Goal: Information Seeking & Learning: Check status

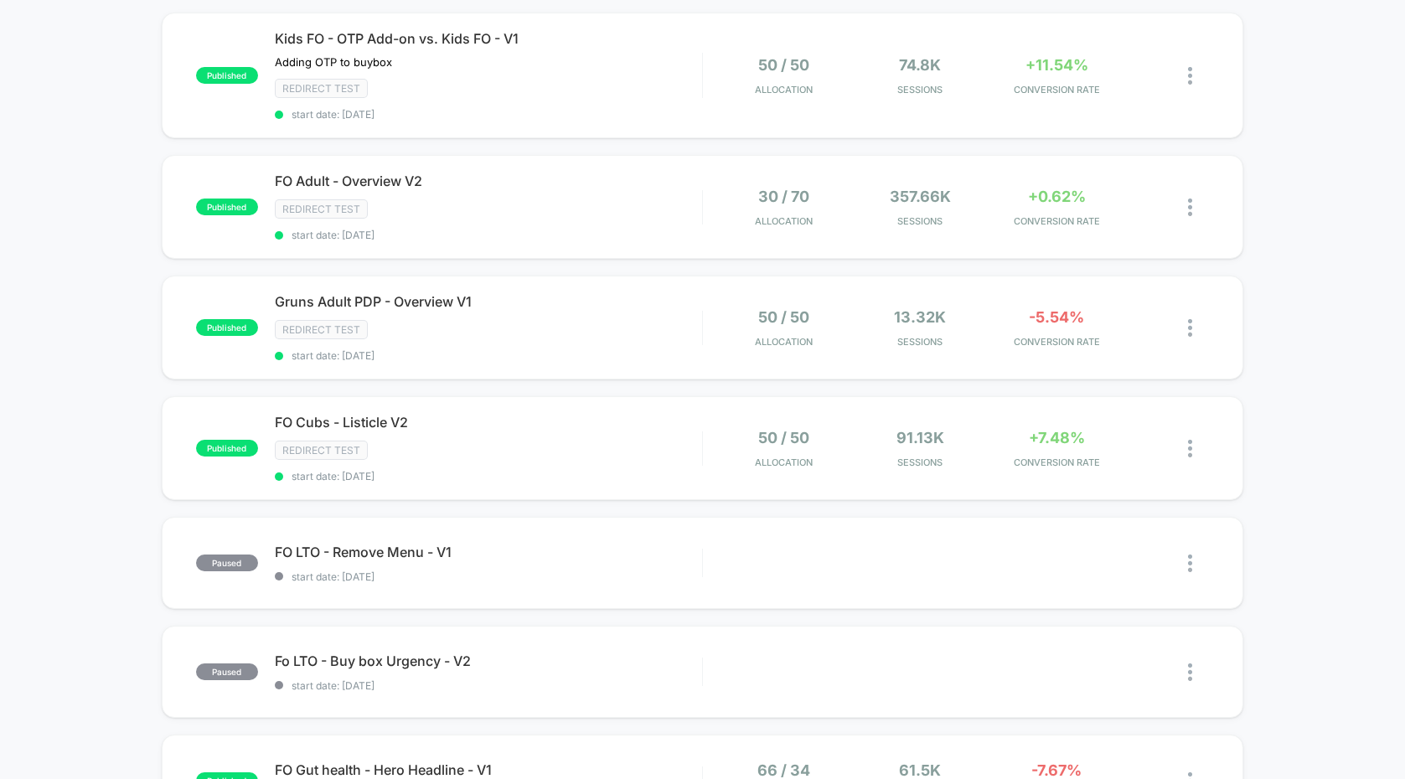
scroll to position [192, 0]
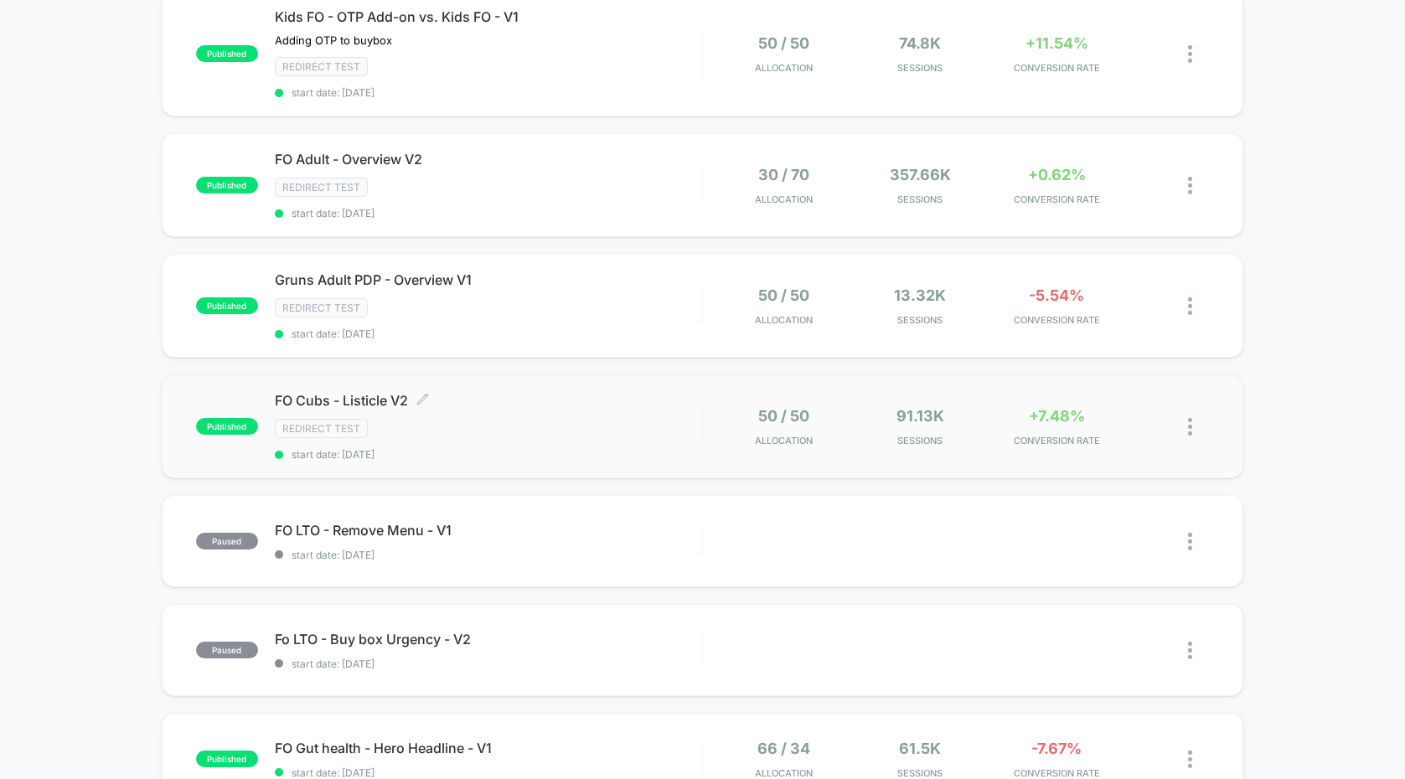
click at [600, 427] on div "Redirect Test" at bounding box center [488, 428] width 427 height 19
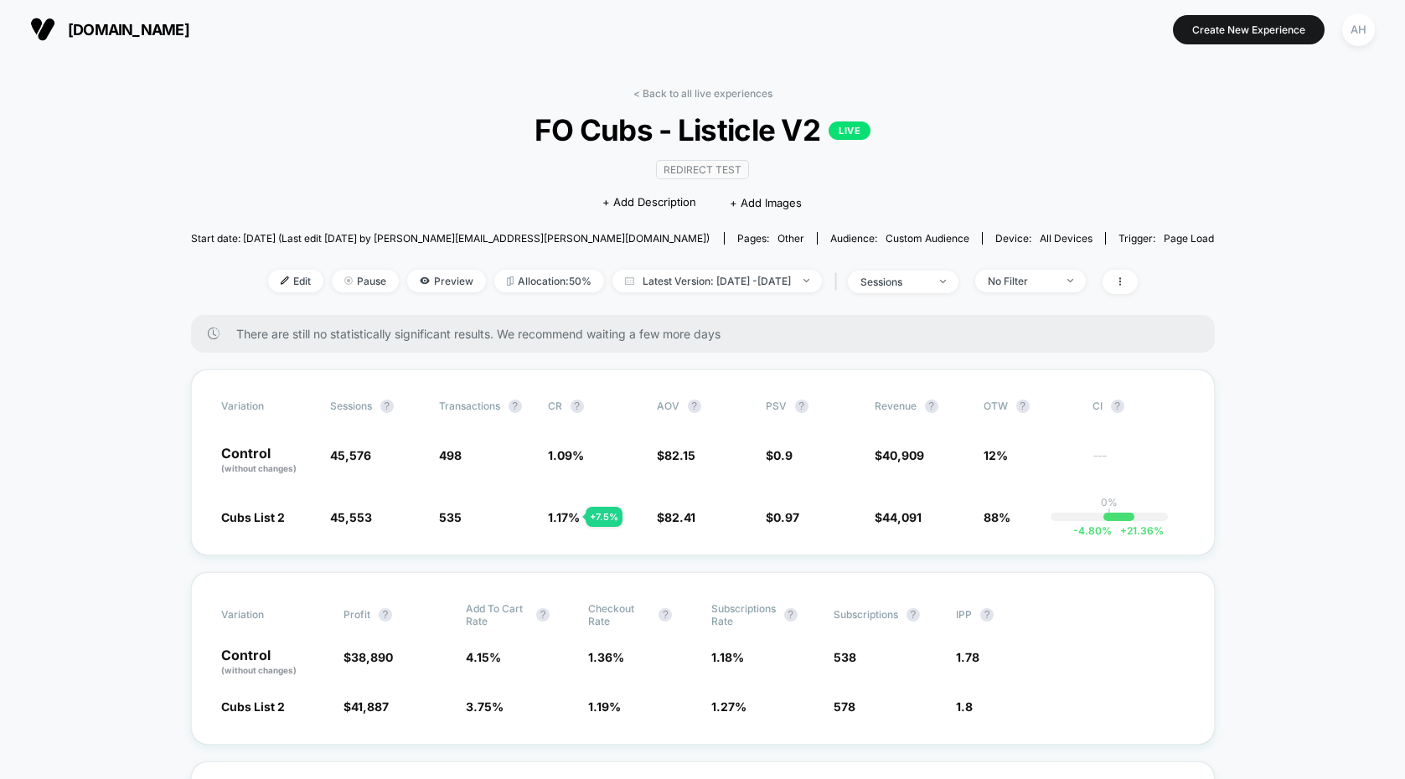
click at [713, 100] on div "< Back to all live experiences FO Cubs - Listicle V2 LIVE Redirect Test Click t…" at bounding box center [703, 201] width 1024 height 228
click at [716, 92] on link "< Back to all live experiences" at bounding box center [702, 93] width 139 height 13
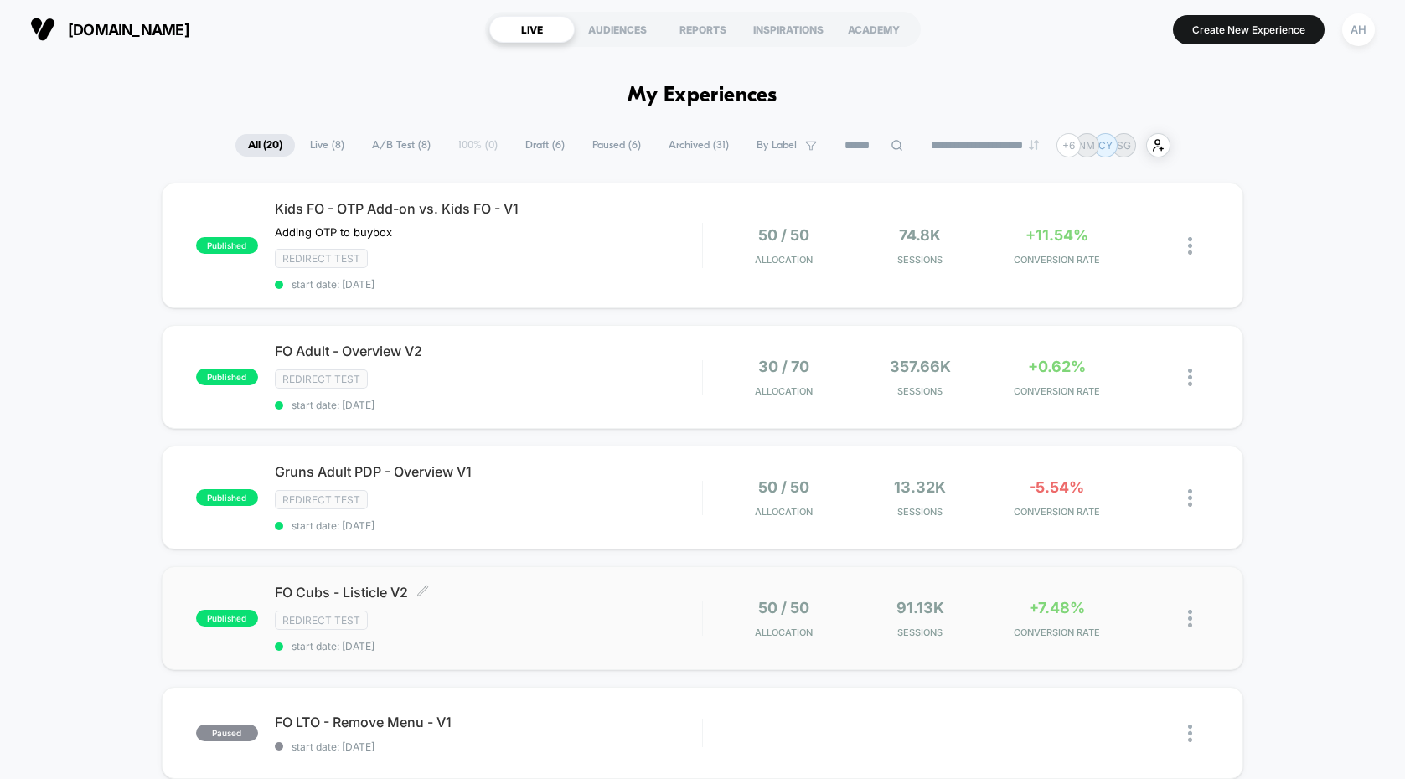
click at [618, 598] on span "FO Cubs - Listicle V2 Click to edit experience details" at bounding box center [488, 592] width 427 height 17
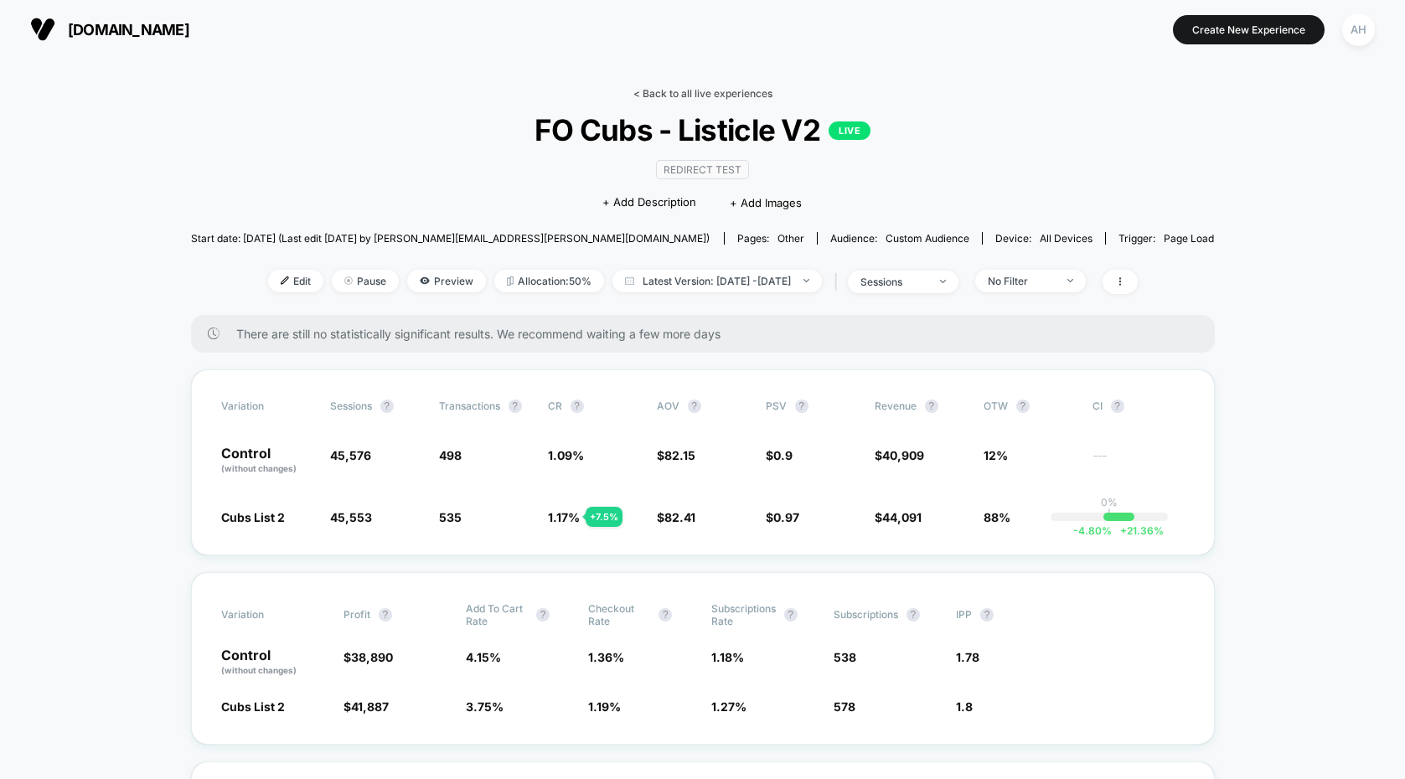
click at [717, 93] on link "< Back to all live experiences" at bounding box center [702, 93] width 139 height 13
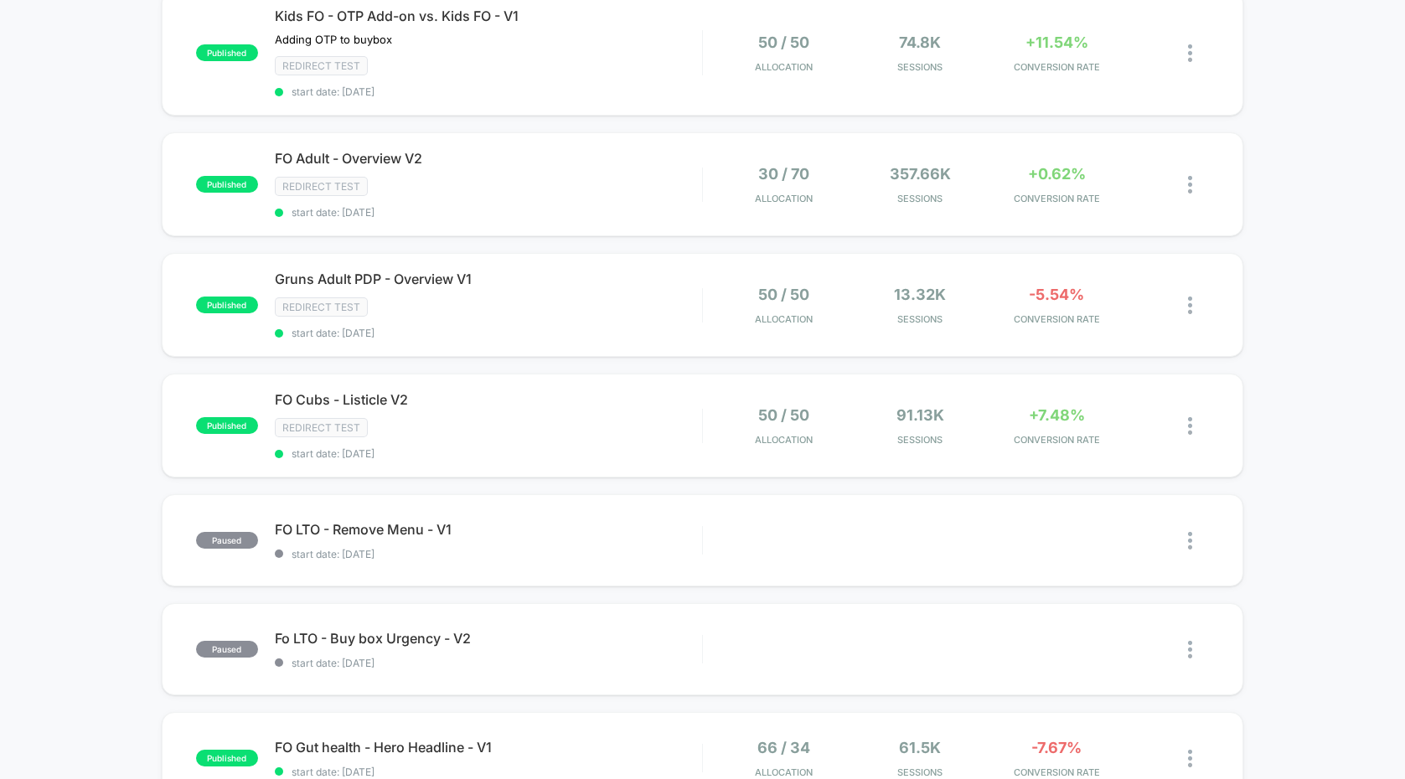
scroll to position [279, 0]
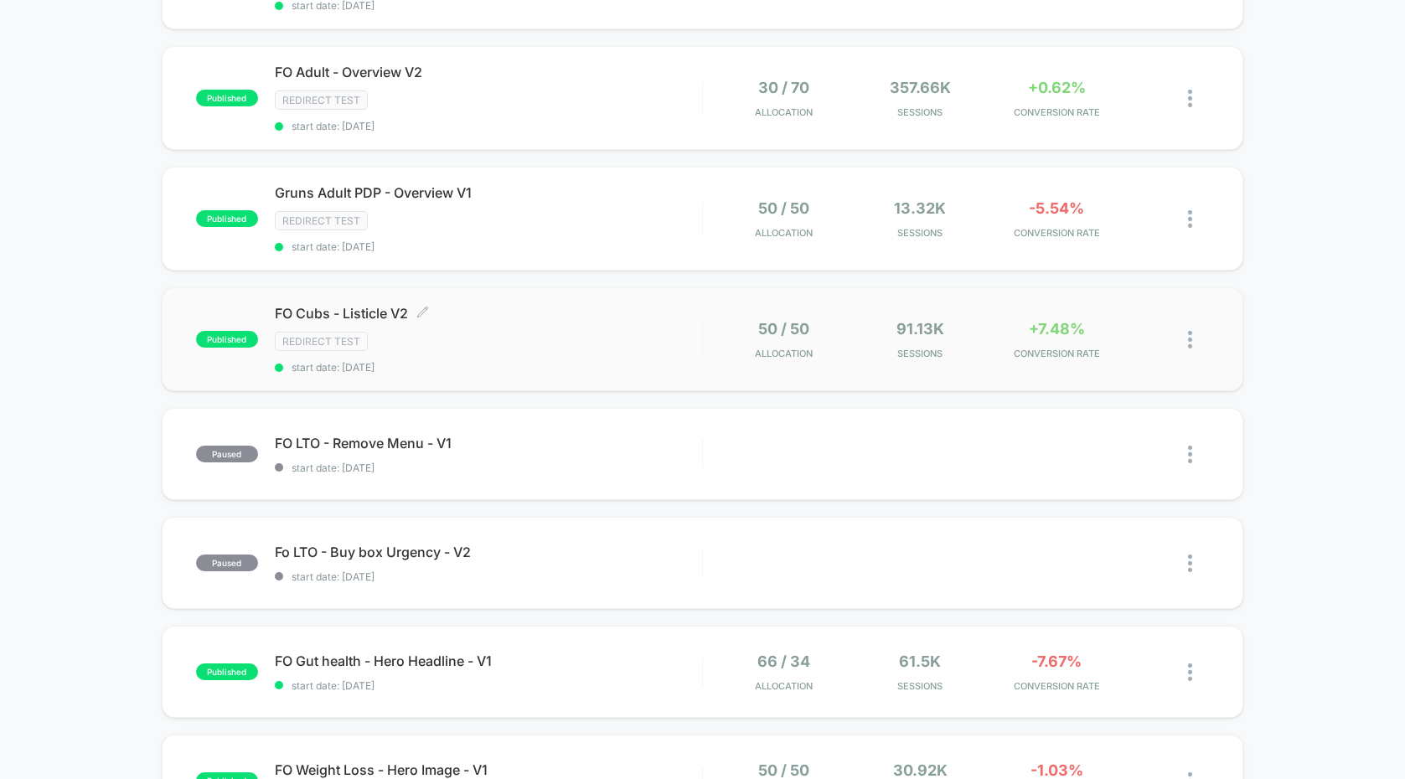
click at [647, 337] on div "Redirect Test" at bounding box center [488, 341] width 427 height 19
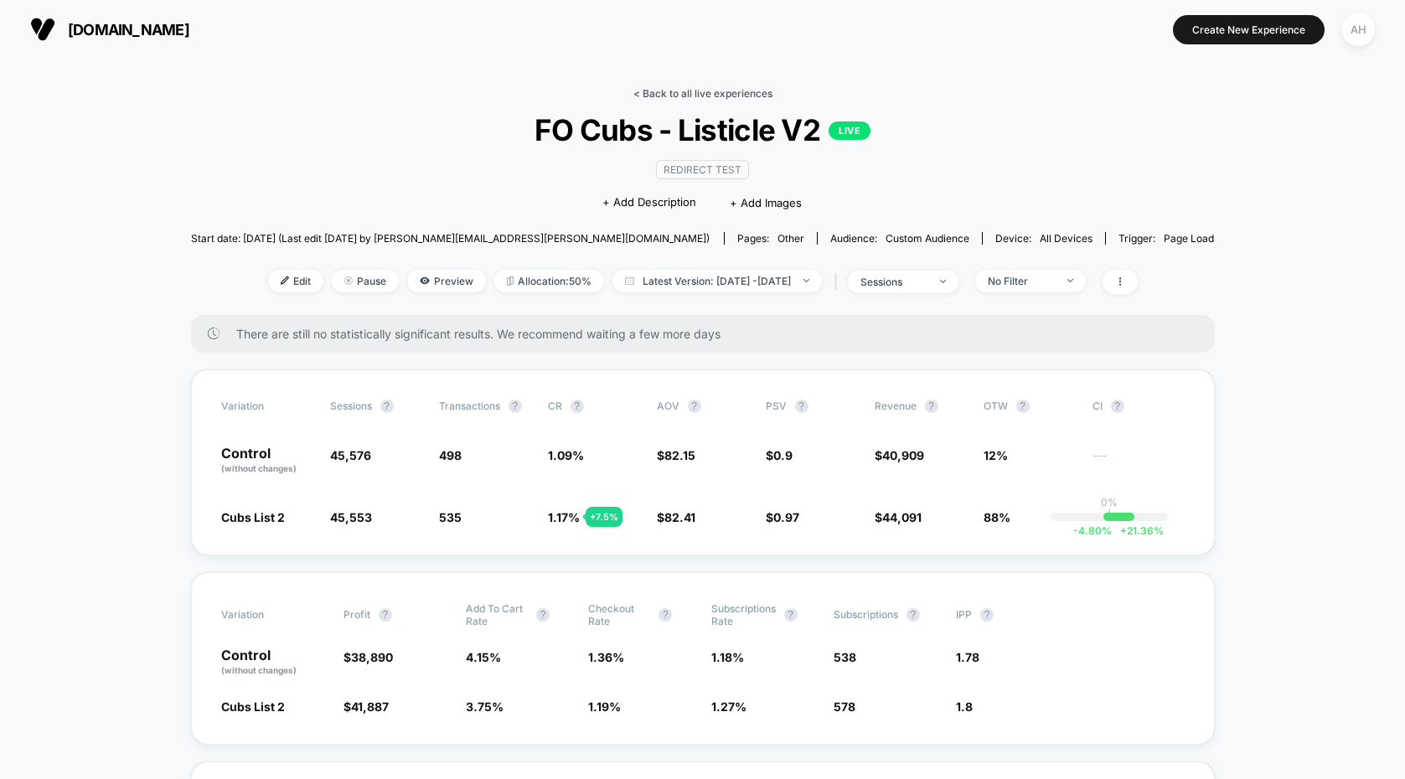
click at [695, 95] on link "< Back to all live experiences" at bounding box center [702, 93] width 139 height 13
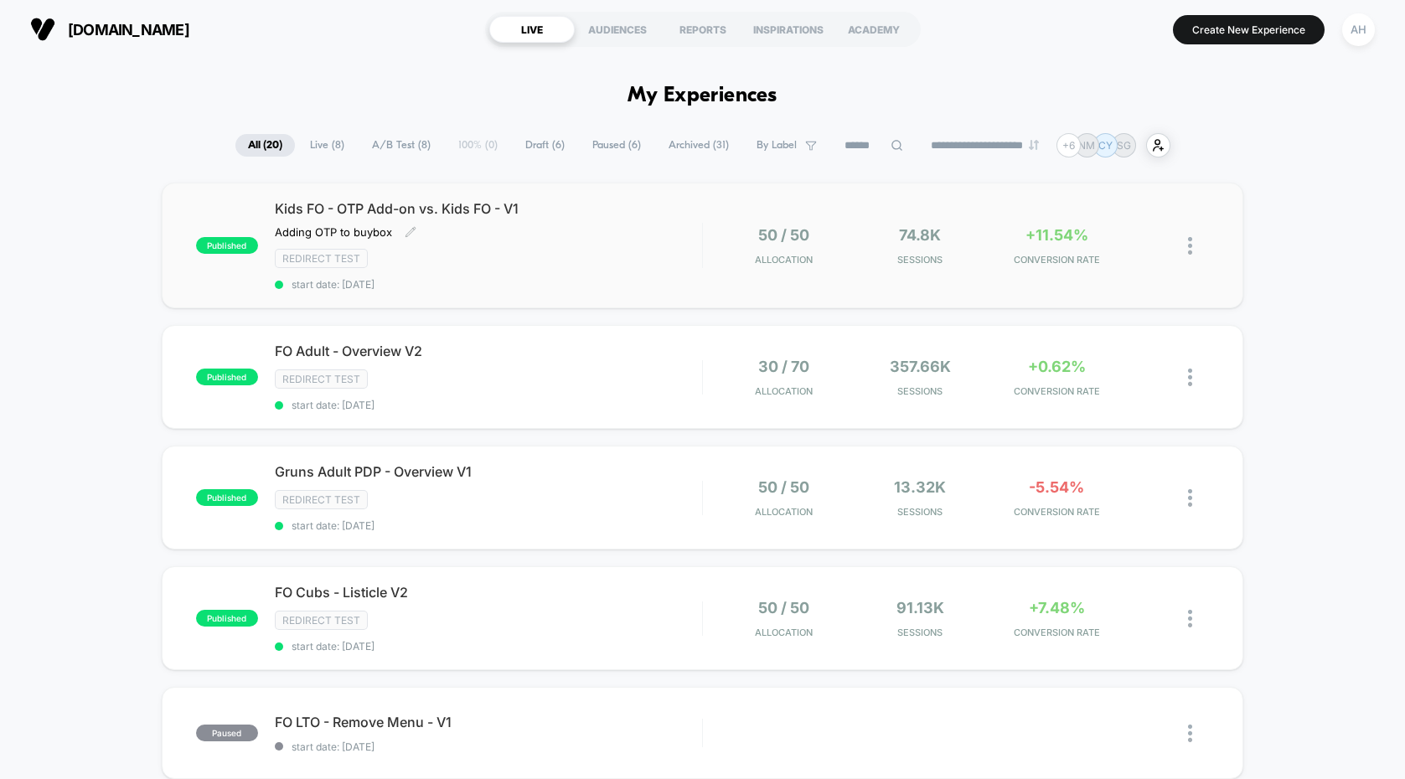
click at [643, 256] on div "Redirect Test" at bounding box center [488, 258] width 427 height 19
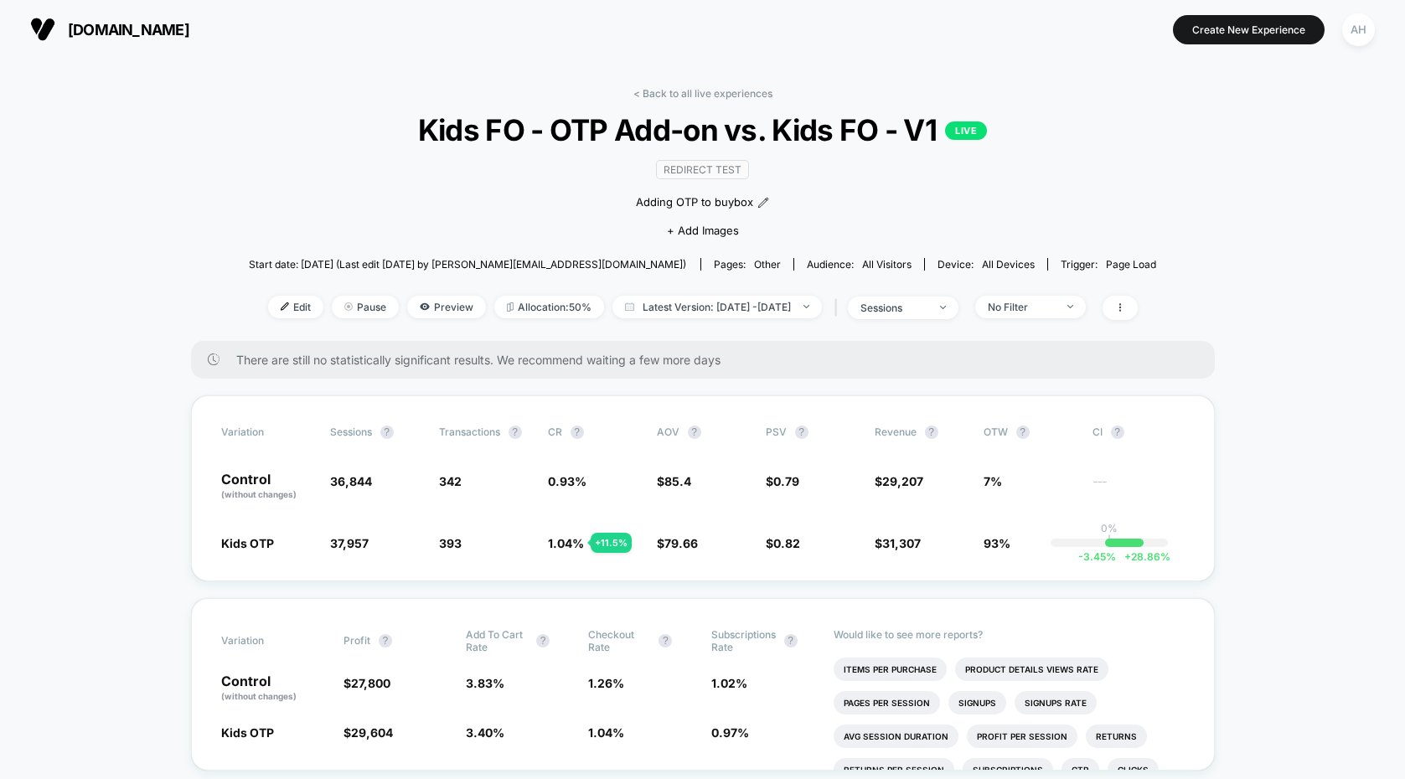
scroll to position [11, 0]
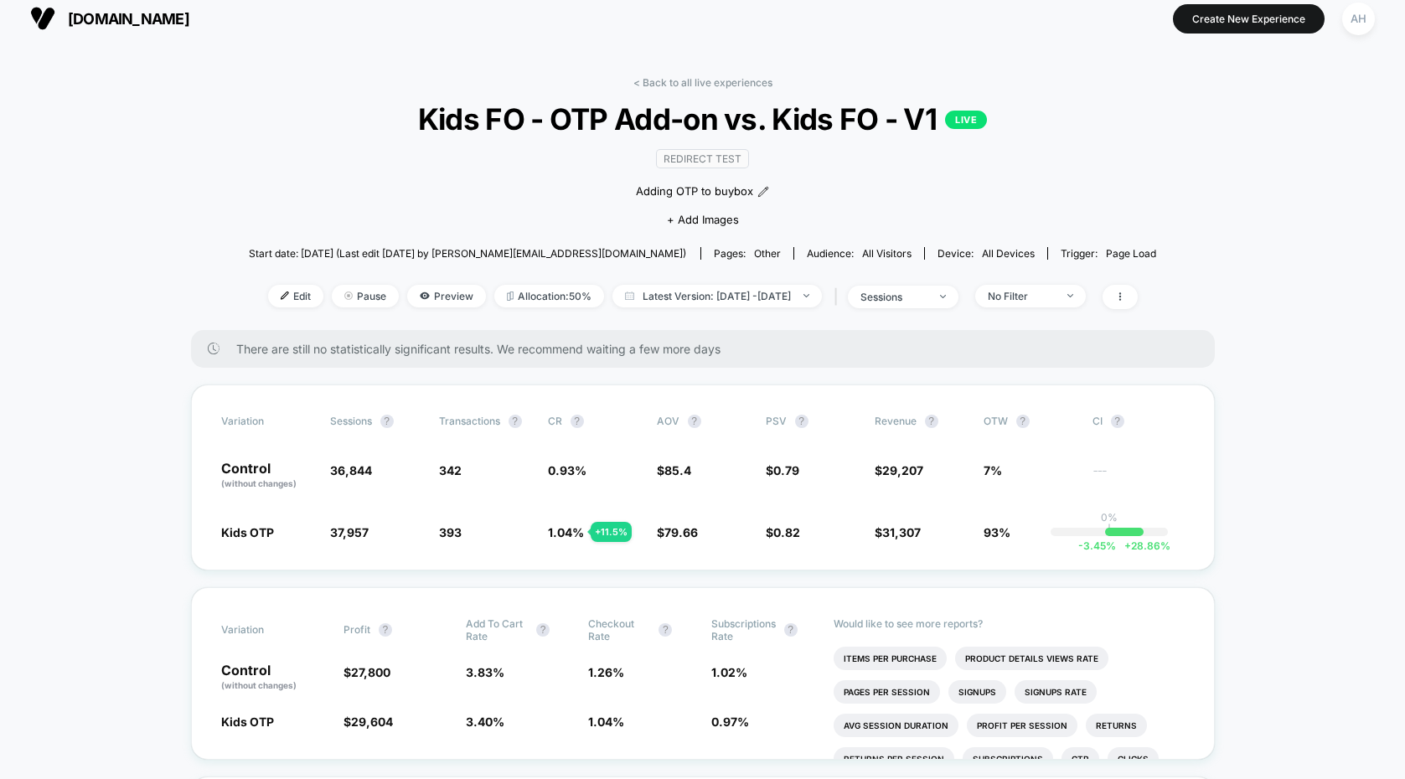
click at [707, 96] on div "< Back to all live experiences Kids FO - OTP Add-on vs. Kids FO - V1 LIVE Redir…" at bounding box center [703, 203] width 908 height 254
click at [710, 84] on link "< Back to all live experiences" at bounding box center [702, 82] width 139 height 13
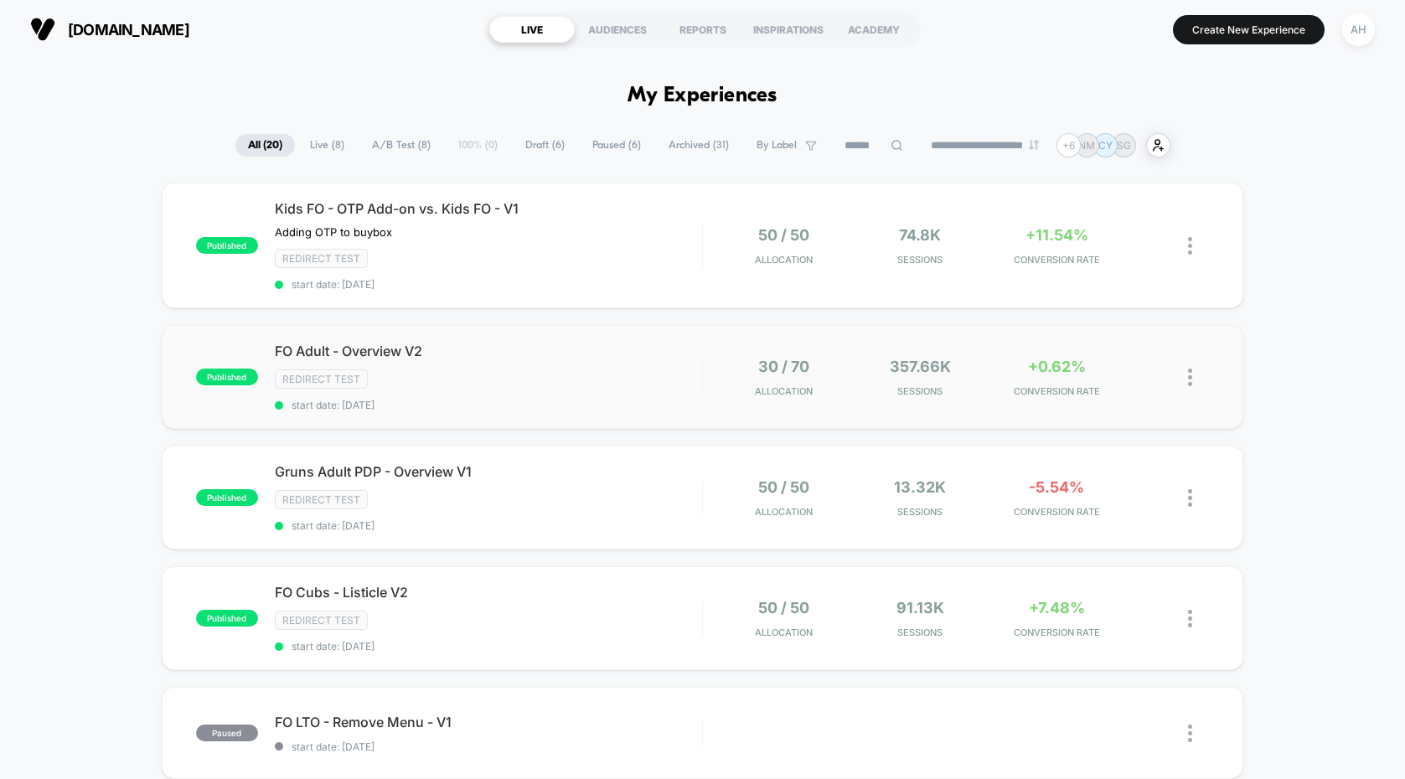
click at [681, 332] on div "published FO Adult - Overview V2 Redirect Test start date: [DATE] 30 / 70 Alloc…" at bounding box center [703, 377] width 1082 height 104
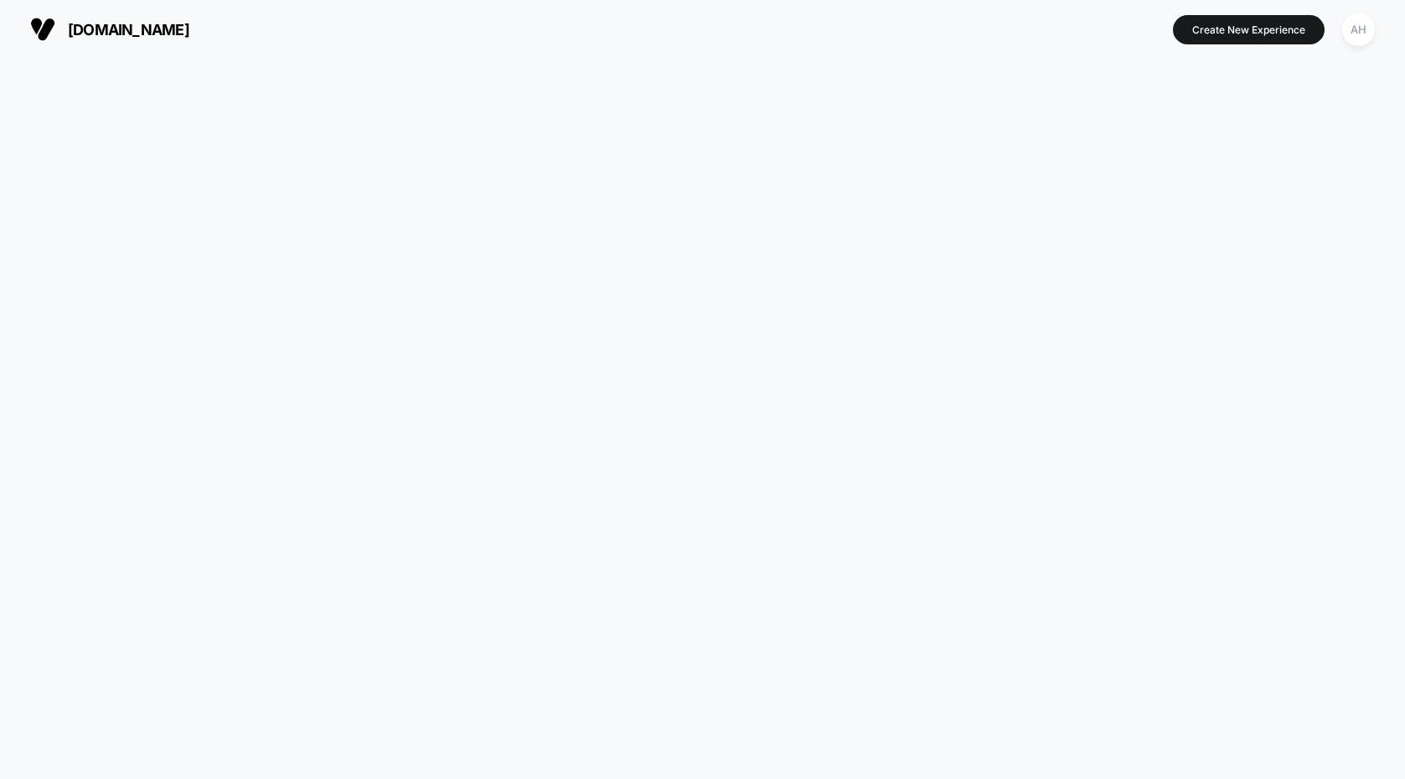
click at [657, 353] on div at bounding box center [702, 419] width 1405 height 720
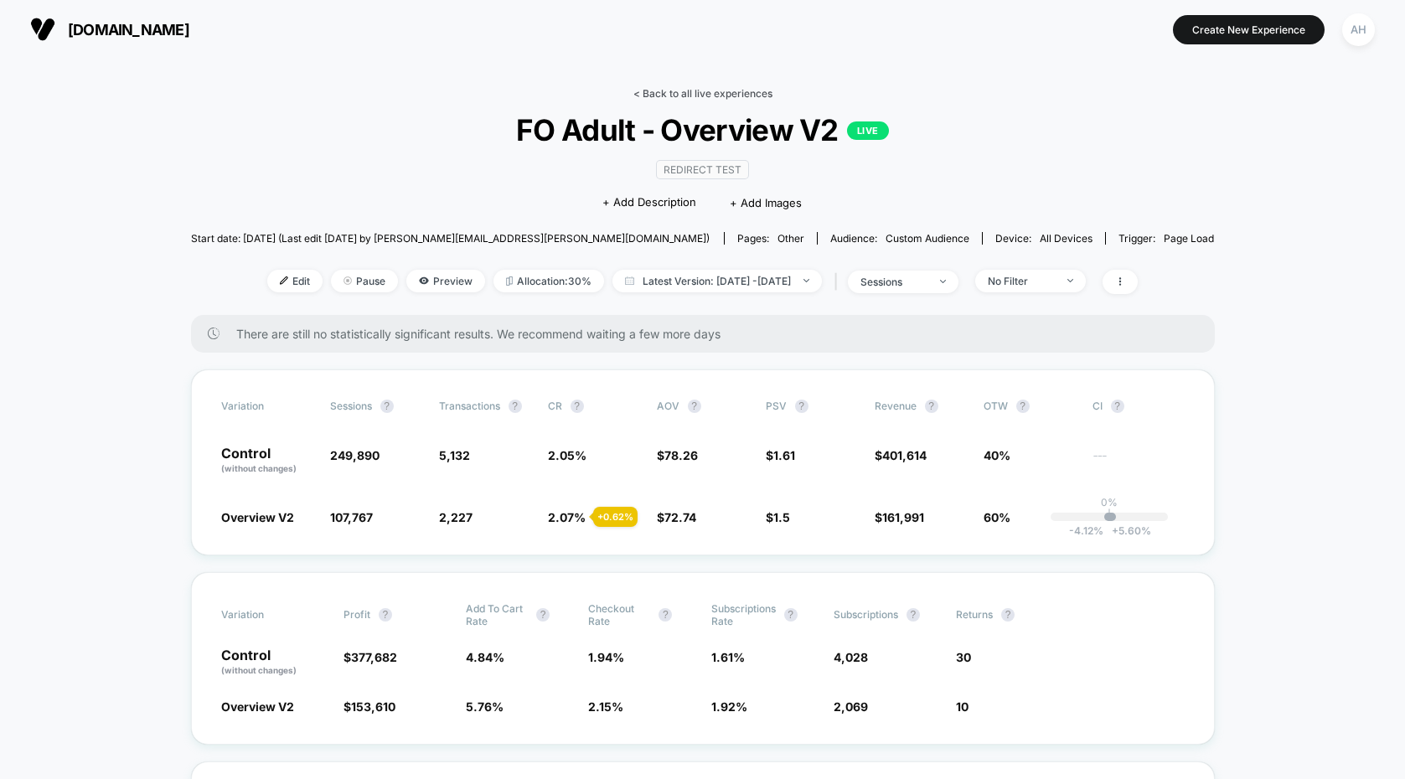
click at [709, 90] on link "< Back to all live experiences" at bounding box center [702, 93] width 139 height 13
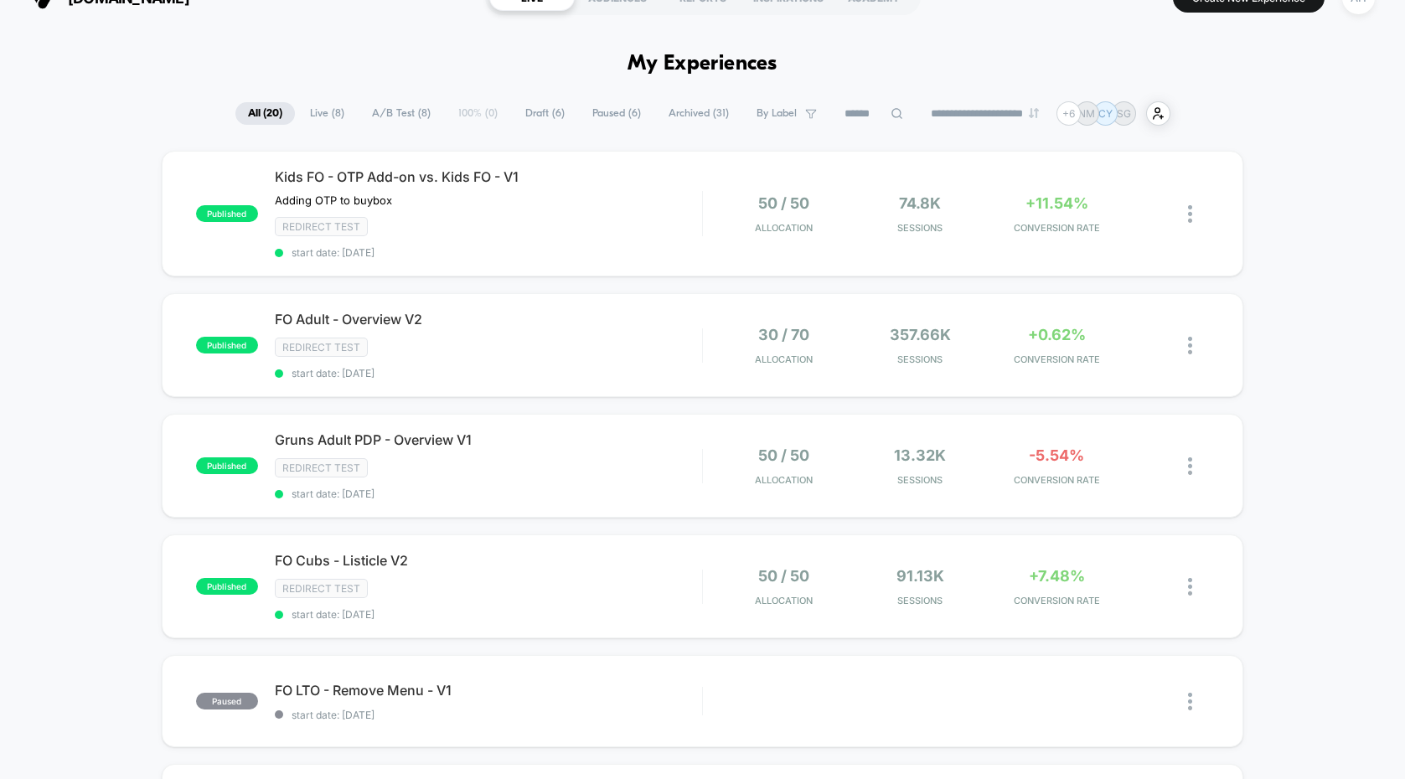
scroll to position [139, 0]
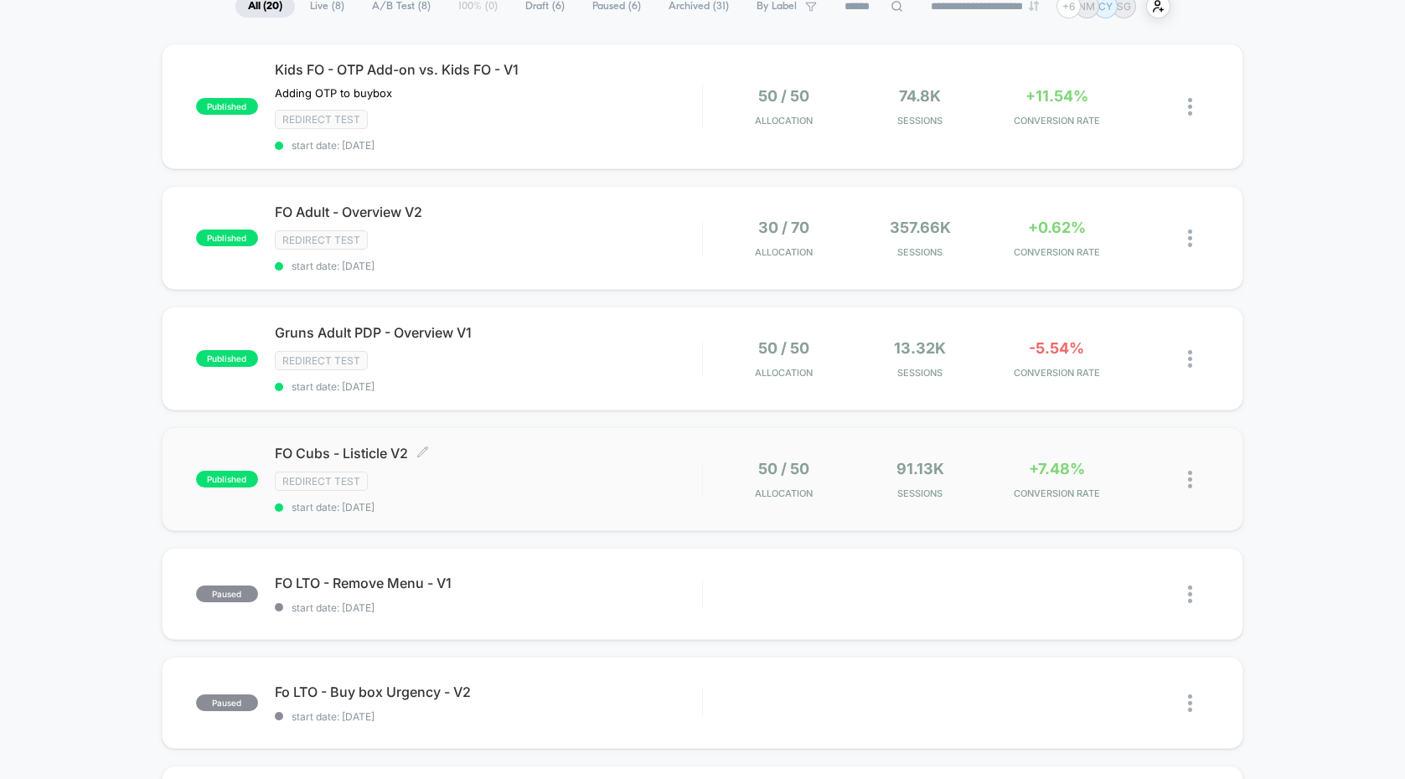
click at [619, 454] on span "FO Cubs - Listicle V2 Click to edit experience details" at bounding box center [488, 453] width 427 height 17
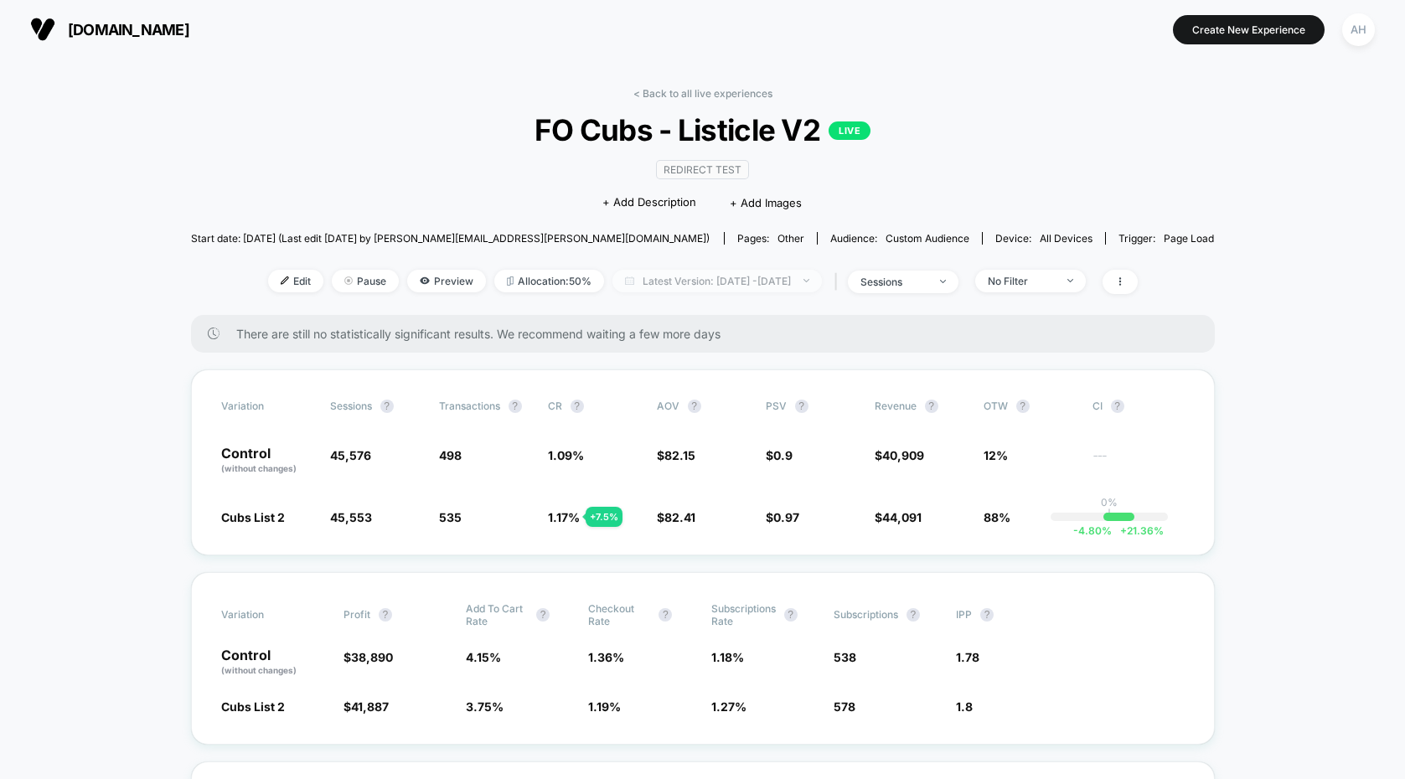
click at [757, 281] on span "Latest Version: [DATE] - [DATE]" at bounding box center [716, 281] width 209 height 23
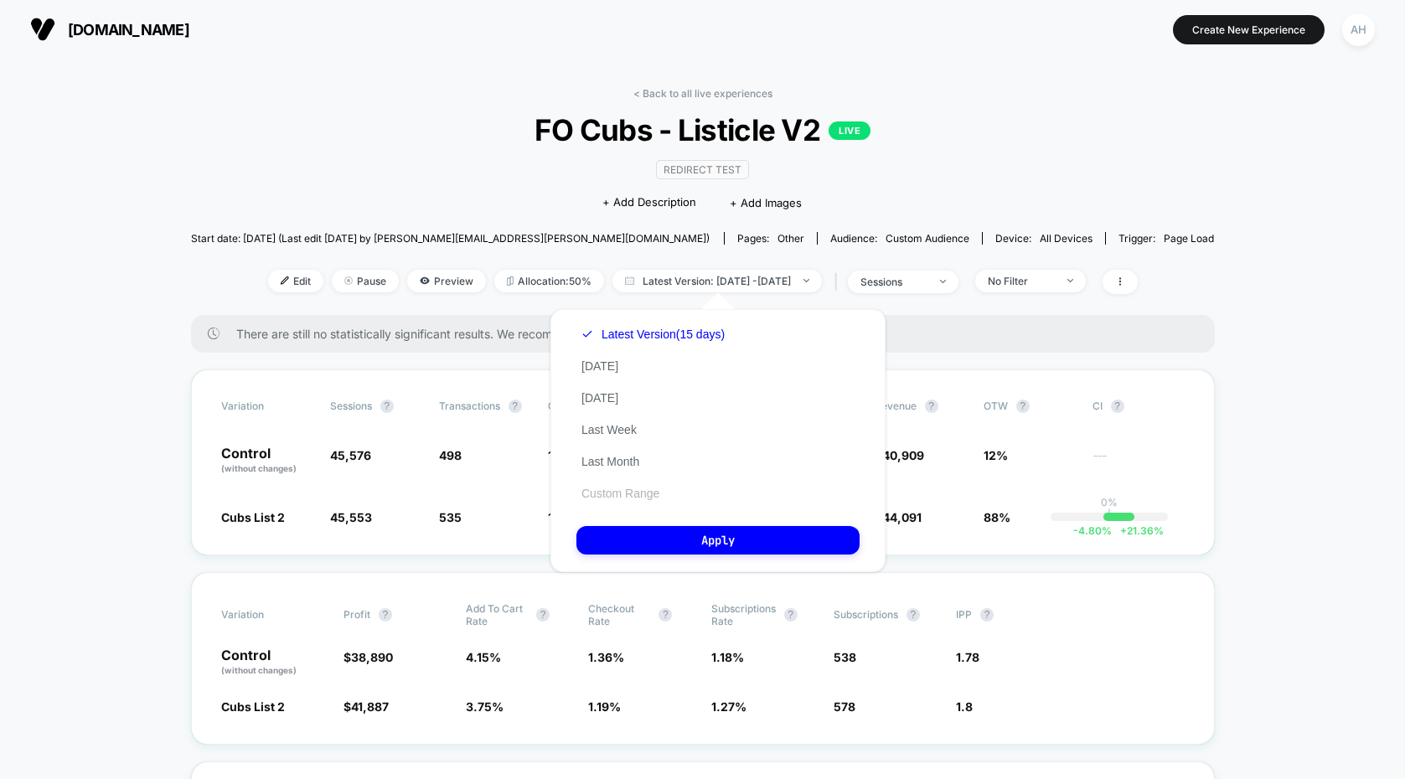
click at [608, 492] on button "Custom Range" at bounding box center [620, 493] width 88 height 15
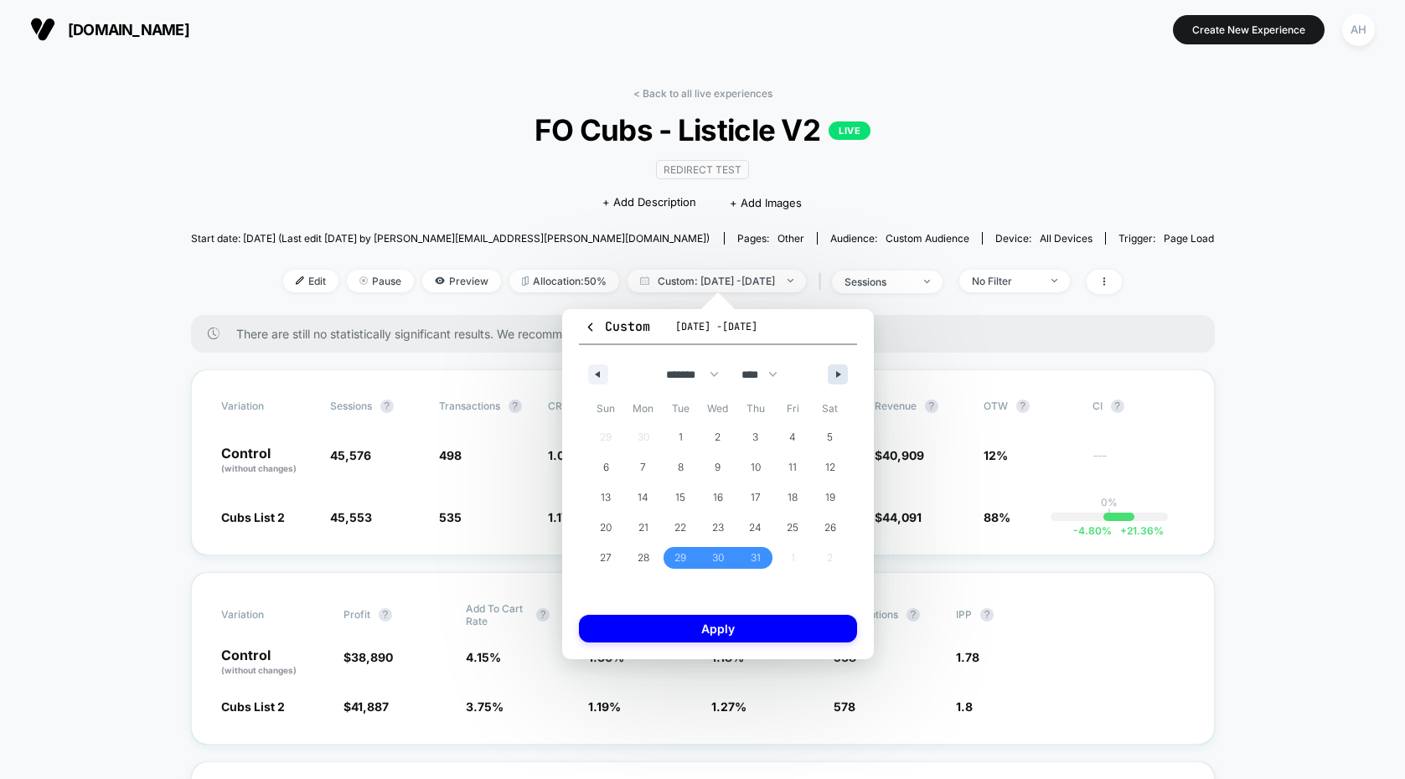
click at [840, 374] on icon "button" at bounding box center [840, 374] width 8 height 7
select select "*"
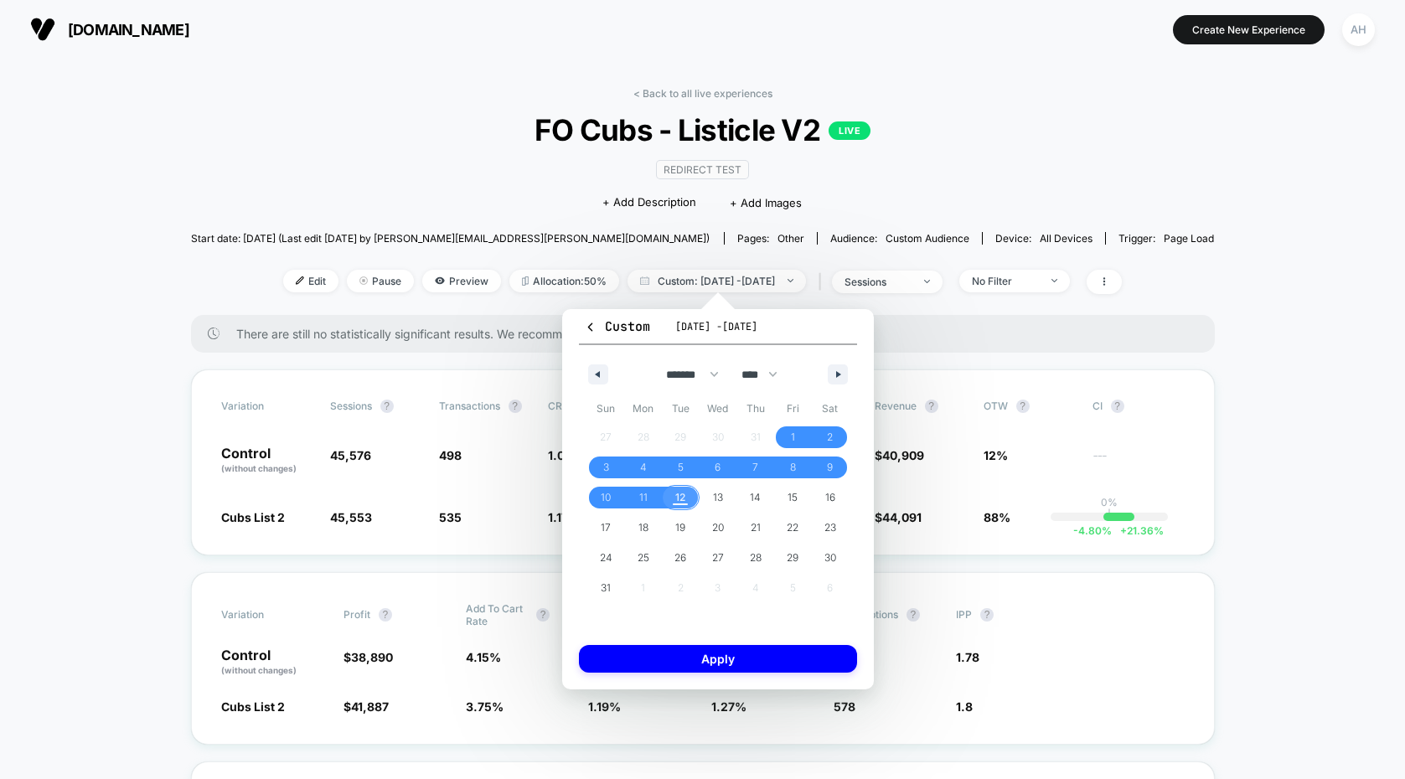
click at [679, 500] on span "12" at bounding box center [680, 498] width 10 height 30
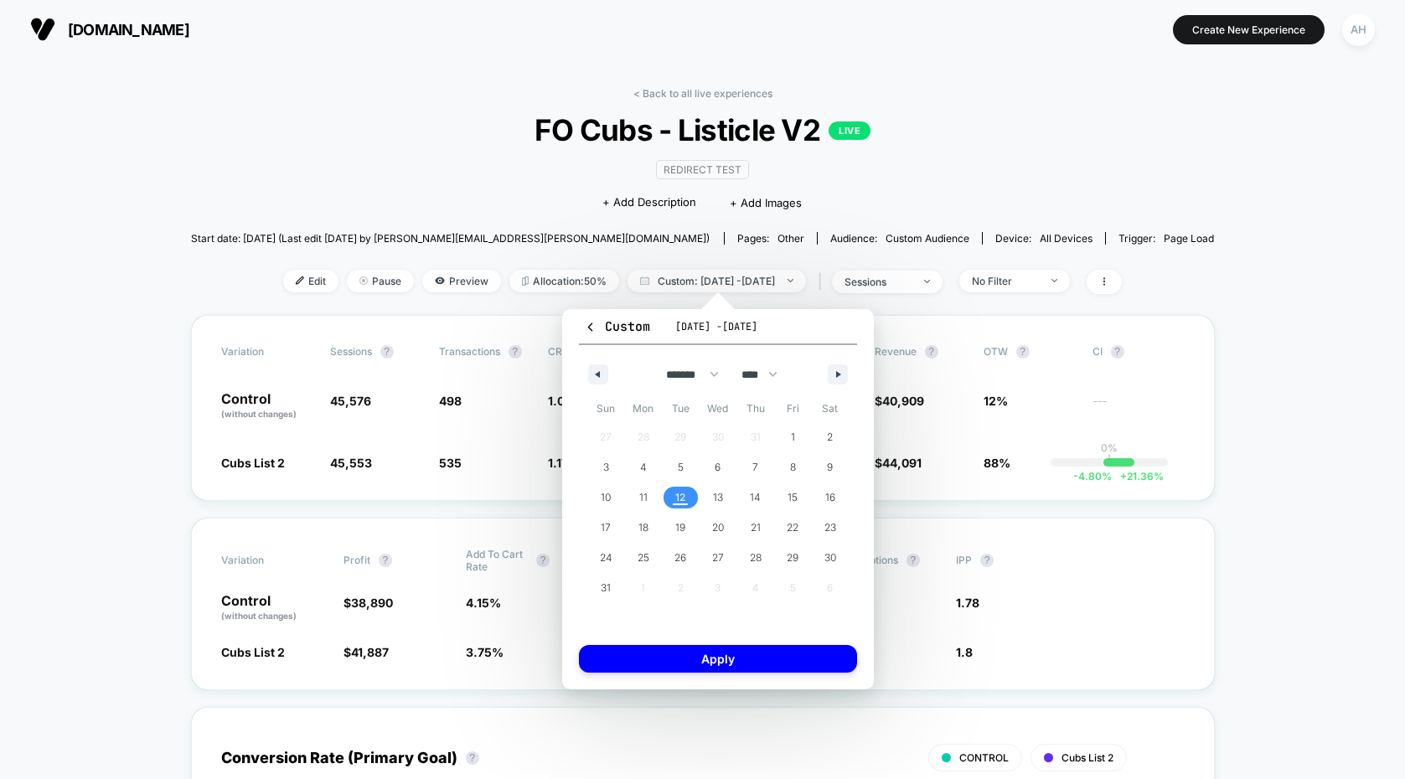
click at [679, 500] on span "12" at bounding box center [680, 498] width 10 height 30
click at [703, 659] on button "Apply" at bounding box center [718, 659] width 278 height 28
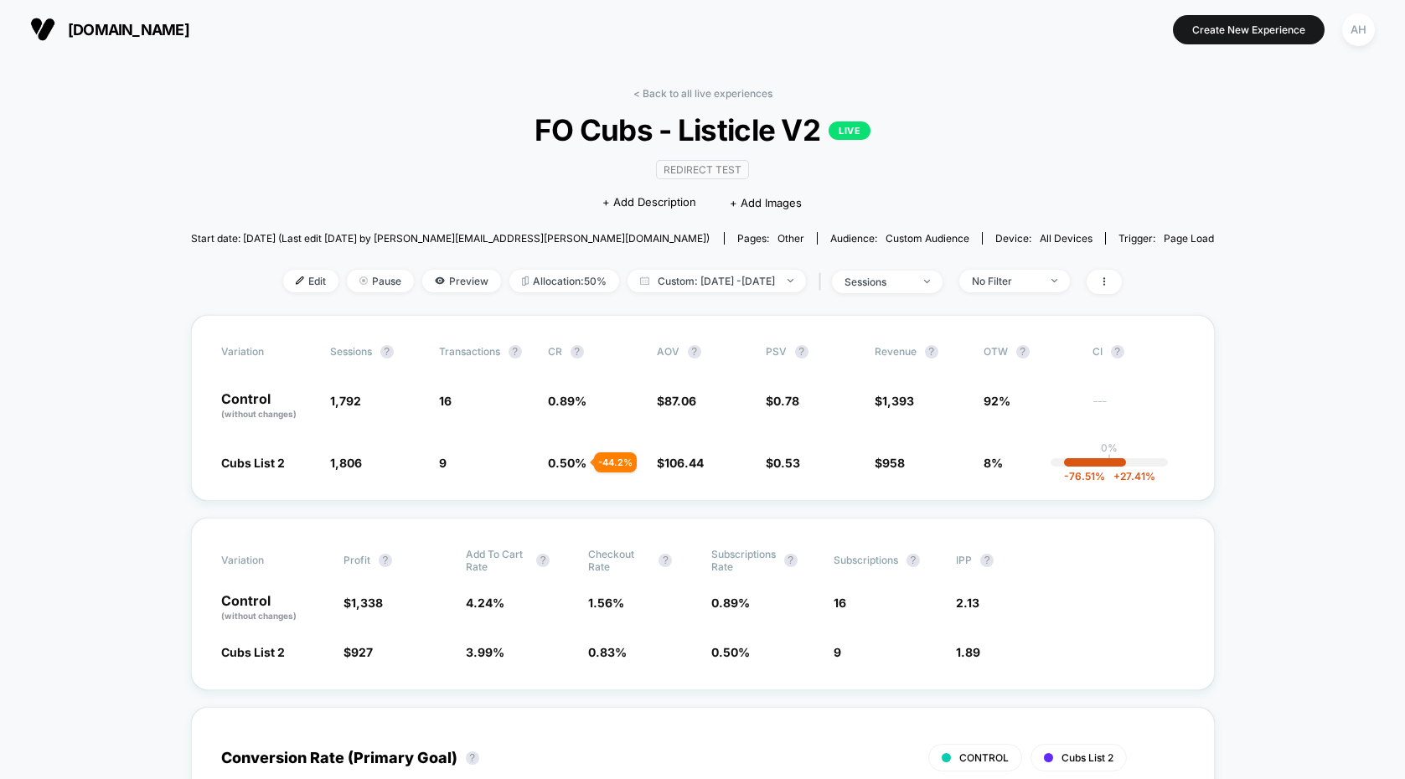
click at [740, 281] on span "Custom: [DATE] - [DATE]" at bounding box center [716, 281] width 178 height 23
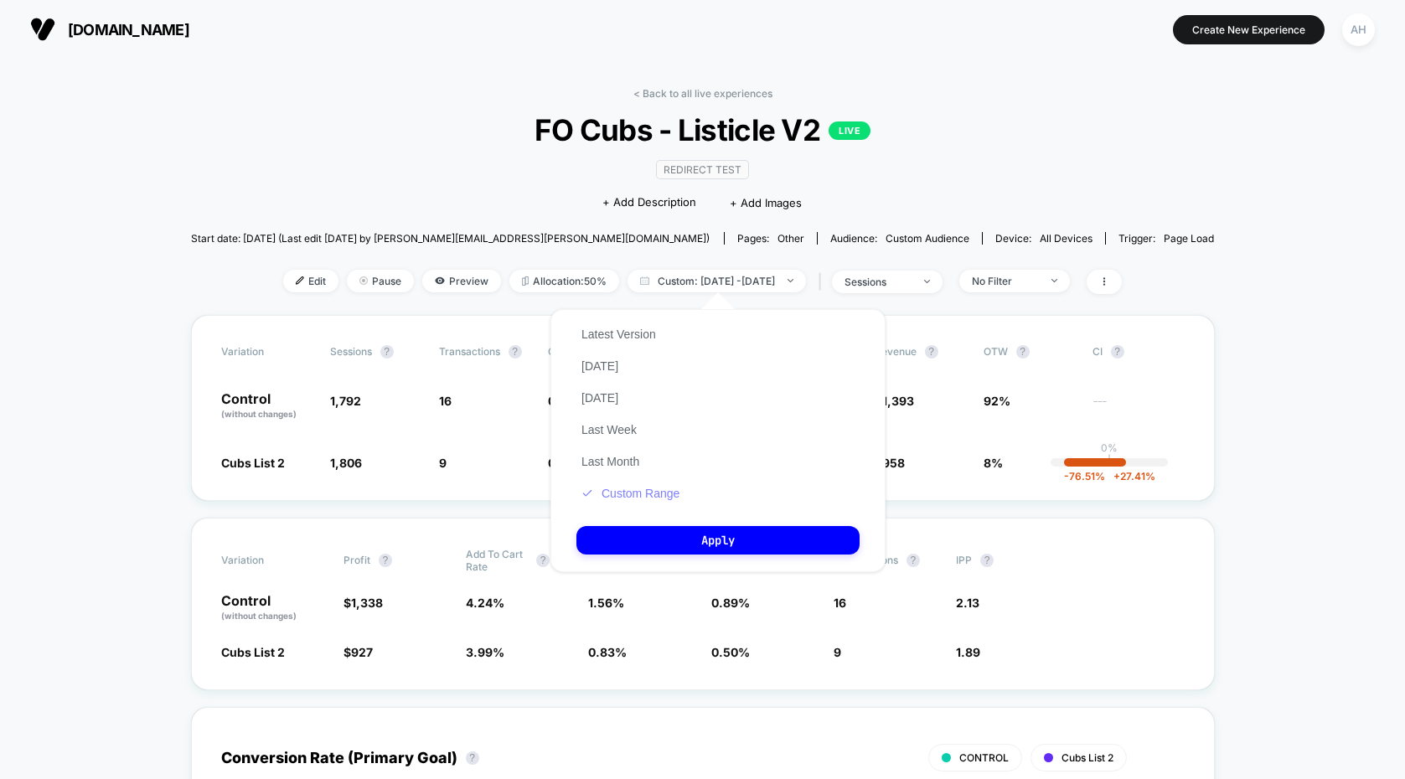
click at [658, 486] on button "Custom Range" at bounding box center [630, 493] width 108 height 15
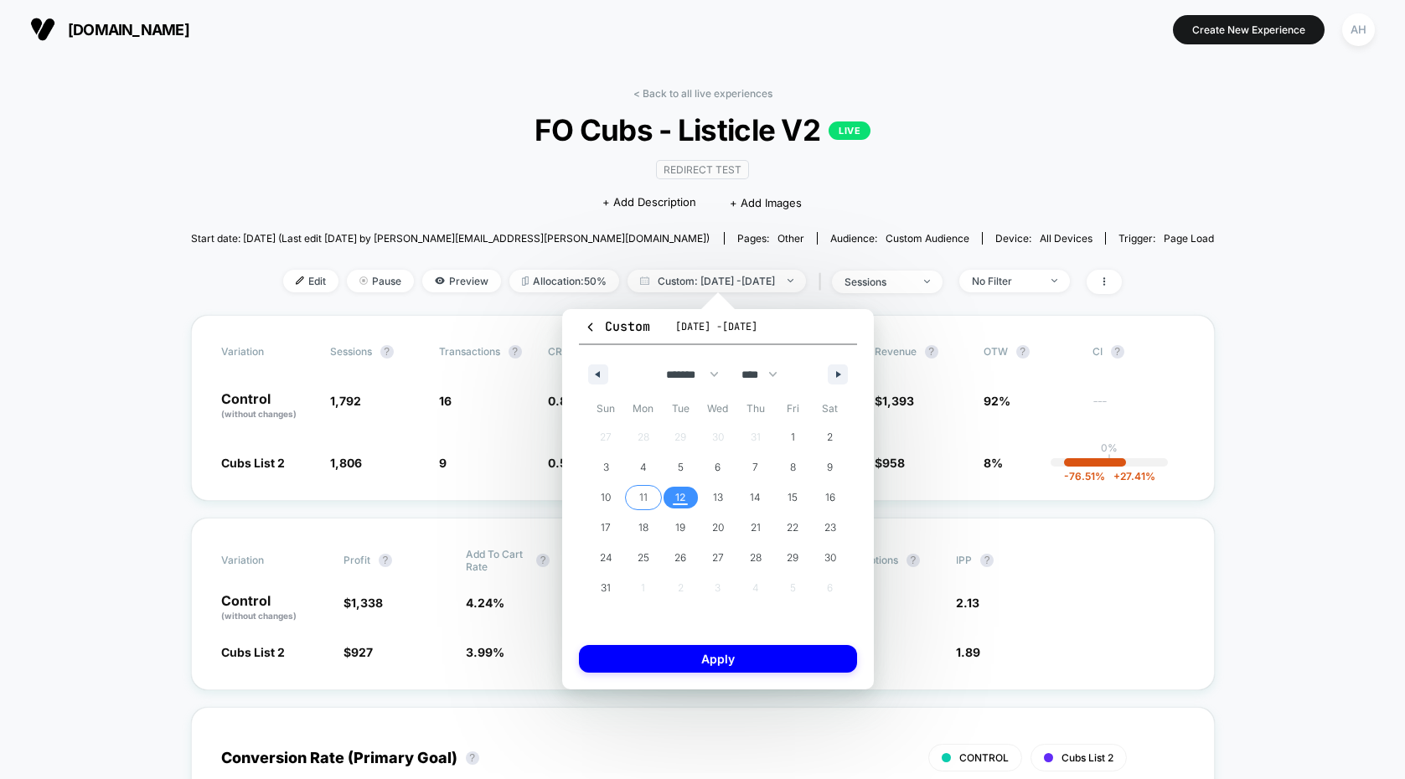
click at [642, 497] on span "11" at bounding box center [643, 498] width 8 height 30
drag, startPoint x: 699, startPoint y: 653, endPoint x: 689, endPoint y: 637, distance: 18.4
click at [699, 652] on button "Apply" at bounding box center [718, 659] width 278 height 28
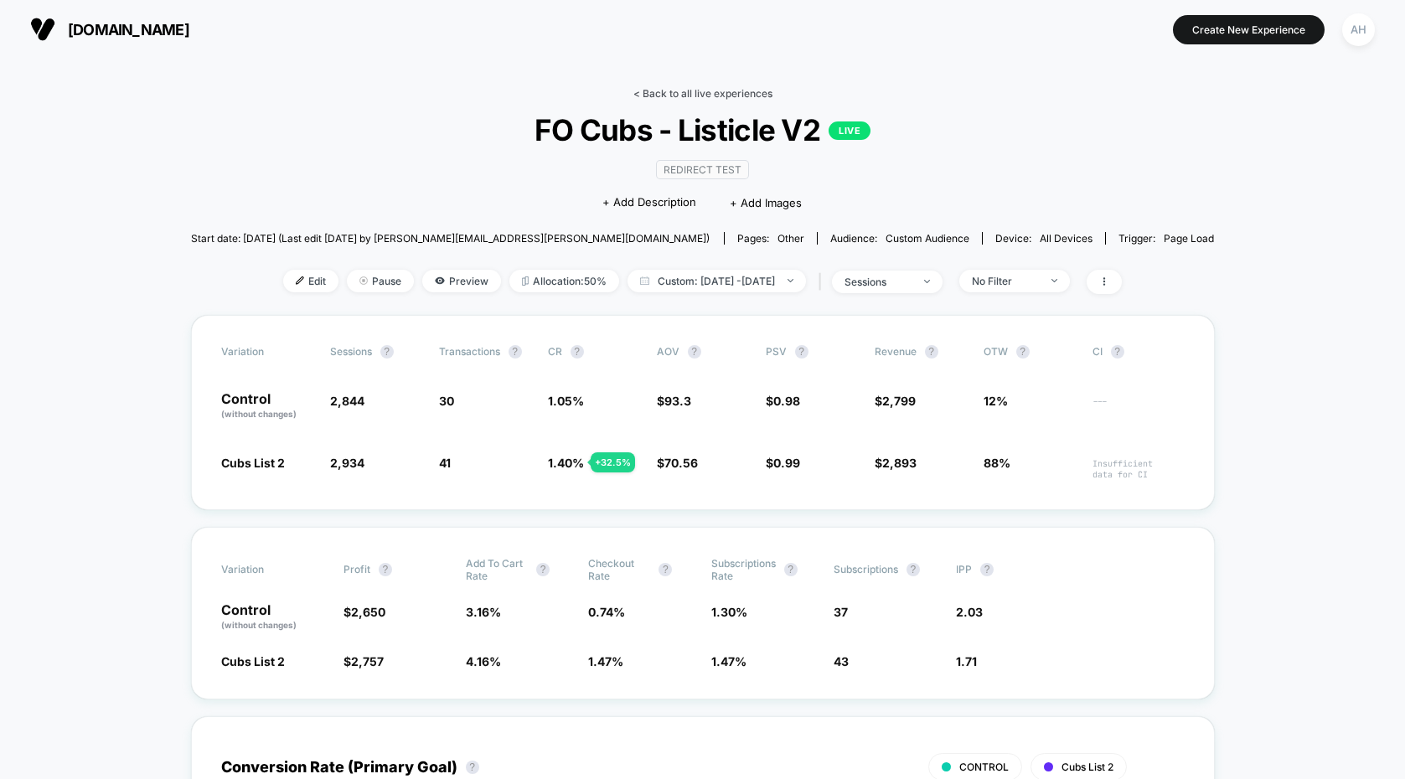
click at [710, 99] on link "< Back to all live experiences" at bounding box center [702, 93] width 139 height 13
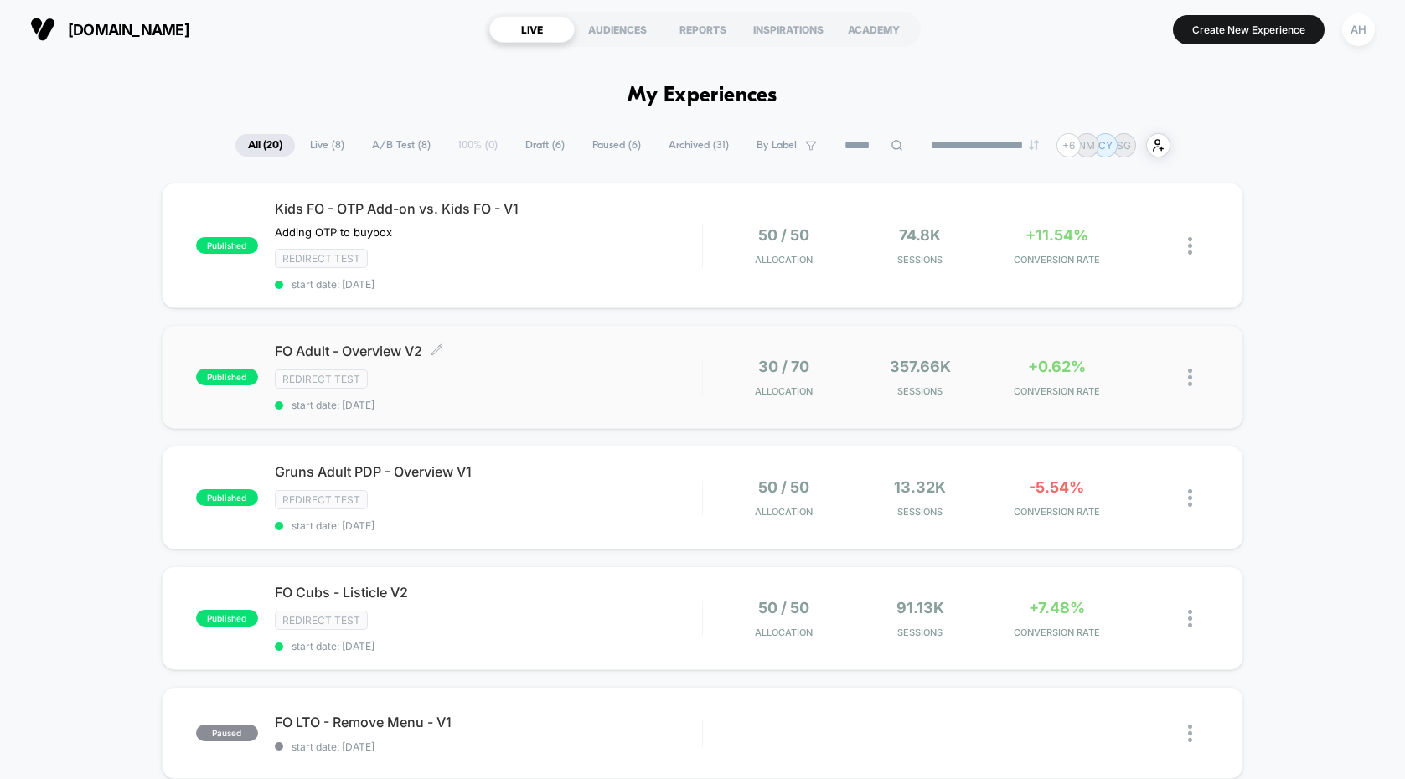
click at [649, 386] on div "Redirect Test" at bounding box center [488, 378] width 427 height 19
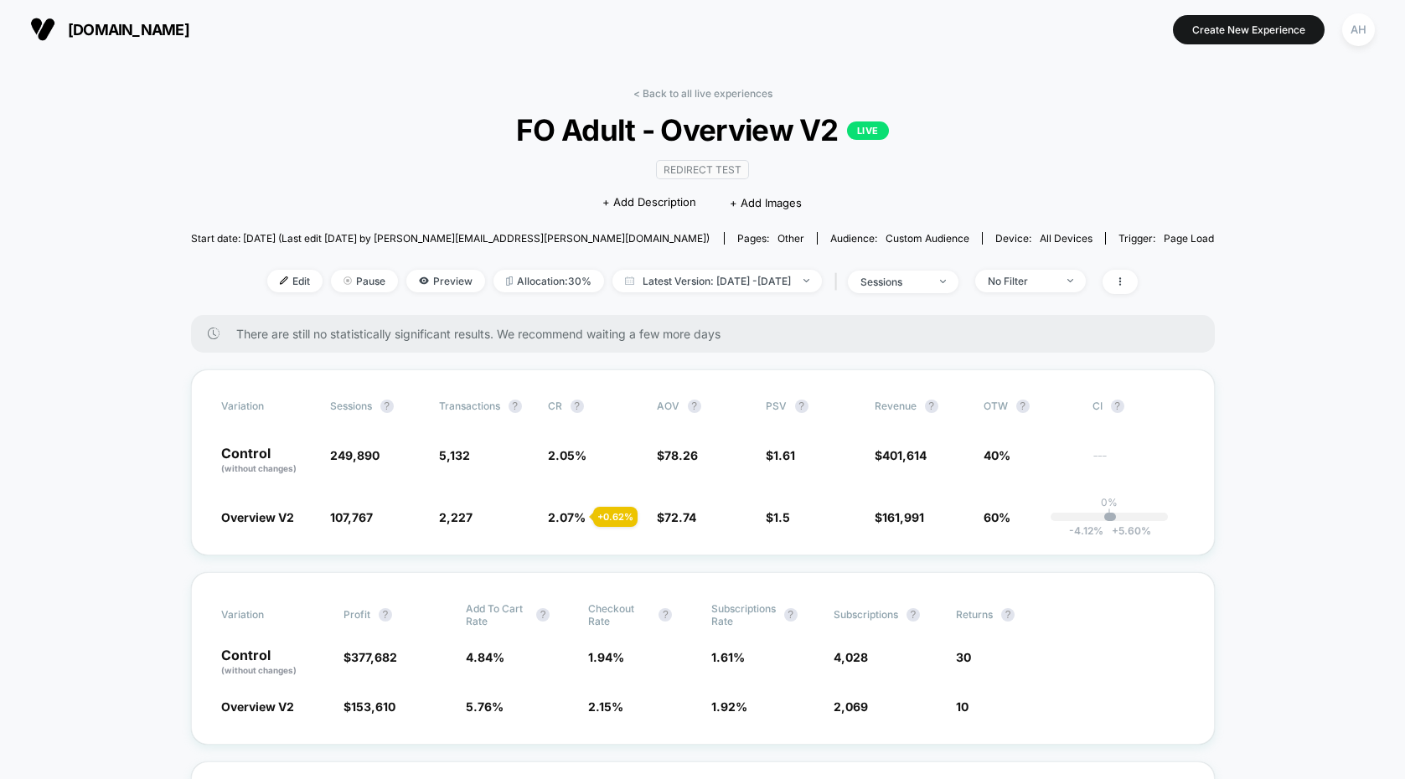
click at [689, 100] on div "< Back to all live experiences FO Adult - Overview V2 LIVE Redirect Test Click …" at bounding box center [703, 201] width 1024 height 228
click at [692, 90] on link "< Back to all live experiences" at bounding box center [702, 93] width 139 height 13
